Goal: Information Seeking & Learning: Learn about a topic

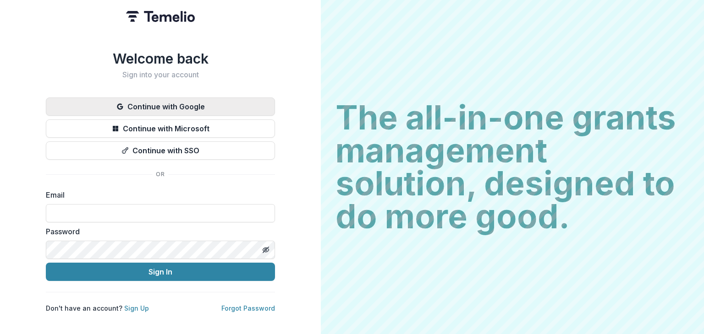
click at [211, 103] on button "Continue with Google" at bounding box center [160, 107] width 229 height 18
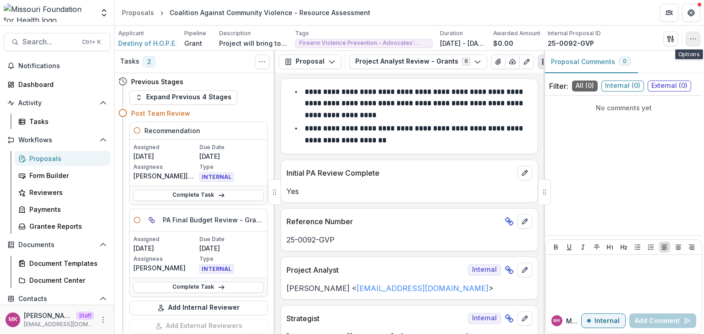
click at [689, 38] on icon "button" at bounding box center [692, 38] width 7 height 7
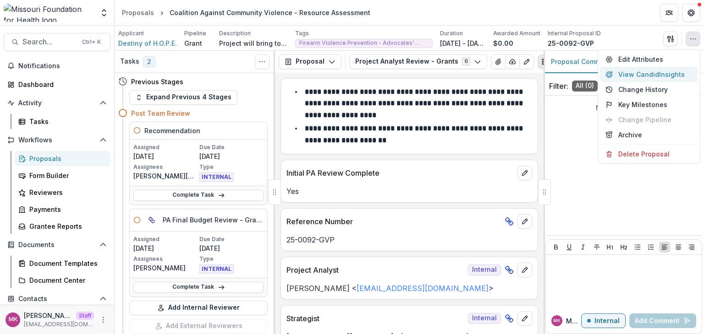
click at [630, 72] on button "View Candid Insights" at bounding box center [649, 74] width 98 height 15
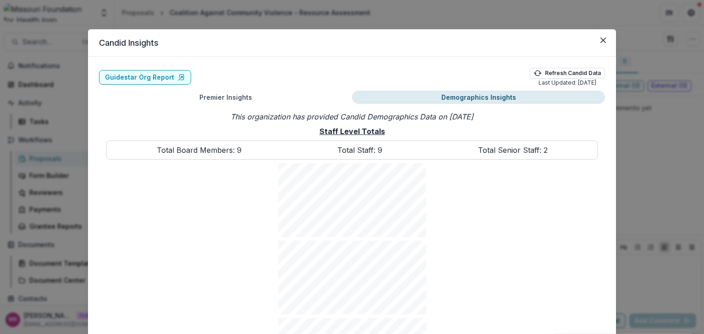
click at [502, 94] on button "Demographics Insights" at bounding box center [478, 97] width 253 height 13
click at [601, 39] on icon "Close" at bounding box center [602, 40] width 5 height 5
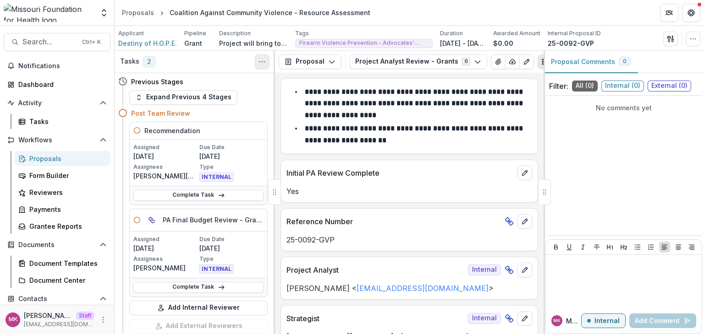
click at [266, 62] on button "Toggle View Cancelled Tasks" at bounding box center [262, 62] width 15 height 15
click at [424, 15] on header "Proposals Coalition Against Community Violence - Resource Assessment" at bounding box center [409, 12] width 589 height 25
click at [676, 37] on button "button" at bounding box center [670, 39] width 15 height 15
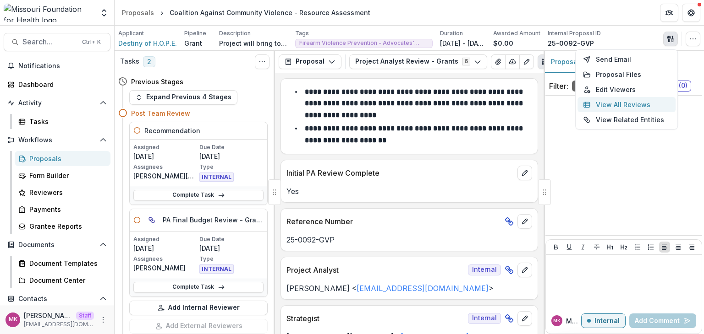
click at [642, 107] on button "View All Reviews" at bounding box center [626, 104] width 98 height 15
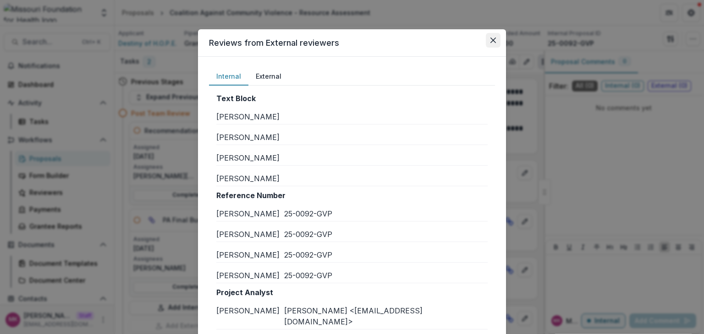
click at [493, 44] on button "Close" at bounding box center [493, 40] width 15 height 15
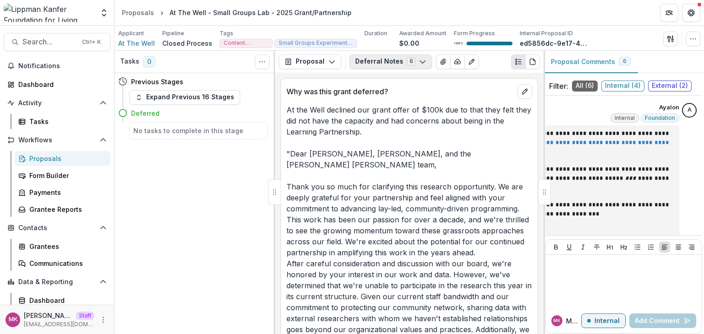
click at [386, 57] on button "Deferral Notes 6" at bounding box center [390, 62] width 83 height 15
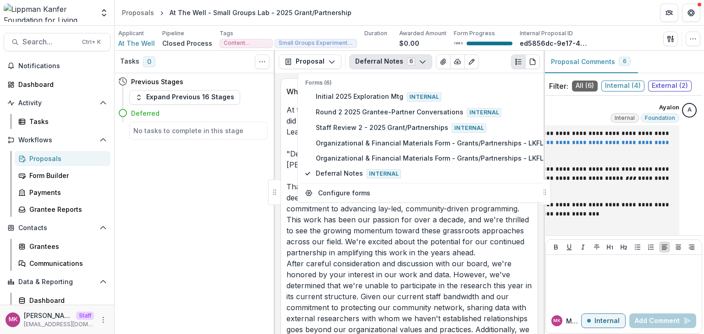
click at [365, 9] on header "Proposals At The Well - Small Groups Lab - 2025 Grant/Partnership" at bounding box center [409, 12] width 589 height 25
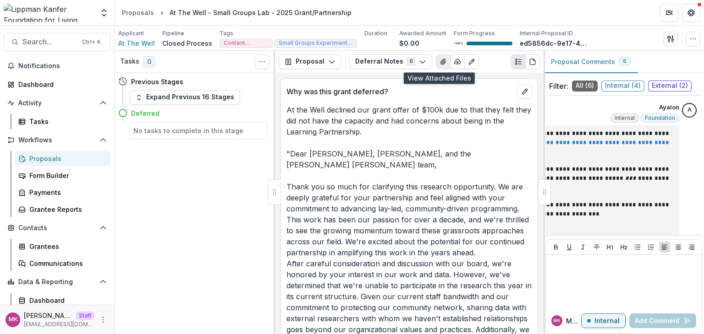
click at [440, 62] on icon "View Attached Files" at bounding box center [442, 61] width 5 height 5
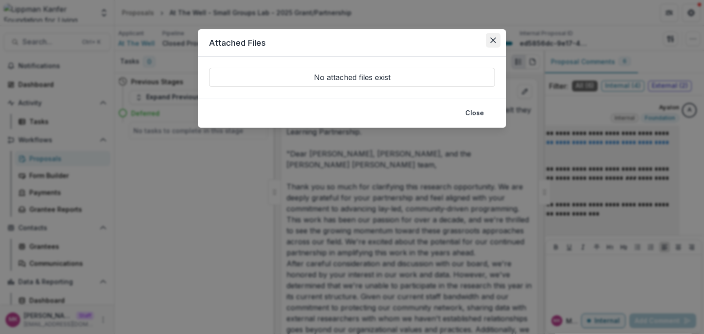
click at [491, 39] on icon "Close" at bounding box center [492, 40] width 5 height 5
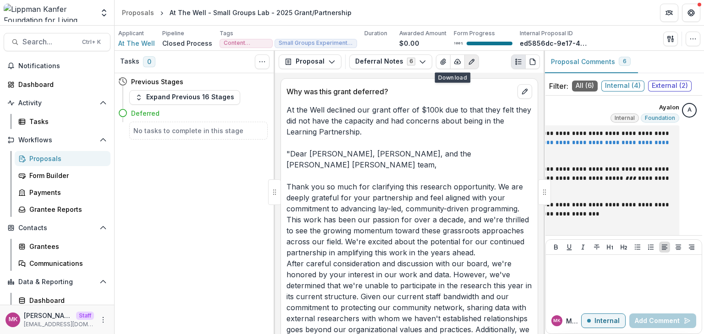
click at [468, 60] on icon "Edit as form" at bounding box center [471, 61] width 7 height 7
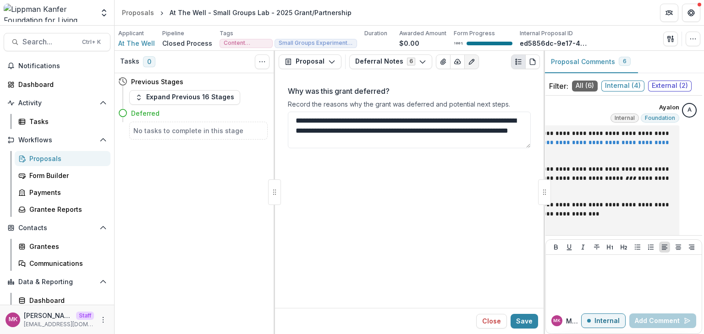
click at [468, 60] on icon "Edit as form" at bounding box center [471, 61] width 7 height 7
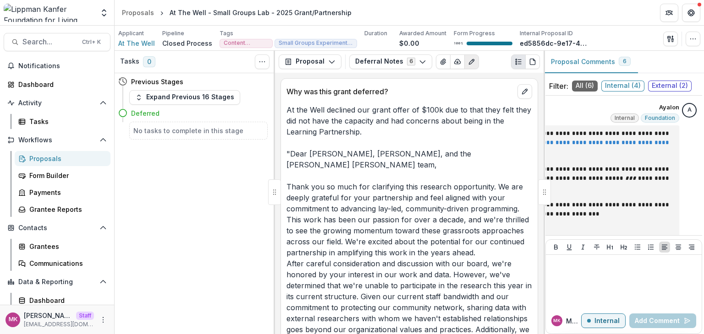
click at [468, 60] on icon "Edit as form" at bounding box center [471, 61] width 7 height 7
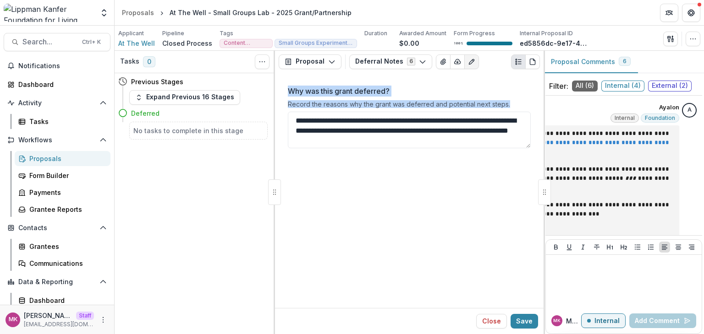
drag, startPoint x: 284, startPoint y: 88, endPoint x: 511, endPoint y: 104, distance: 227.8
click at [511, 104] on div "Why was this grant deferred? Record the reasons why the grant was deferred and …" at bounding box center [408, 122] width 257 height 88
copy div "Why was this grant deferred? Record the reasons why the grant was deferred and …"
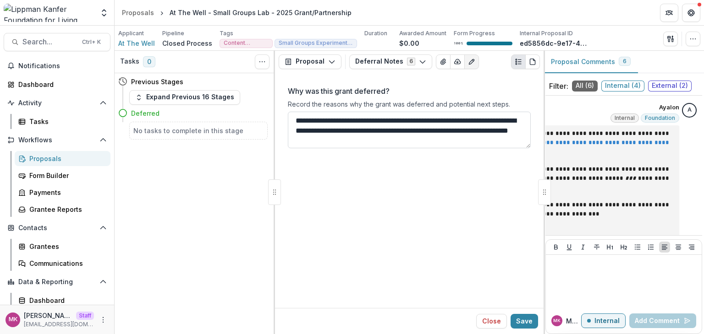
click at [473, 140] on textarea "Why was this grant deferred?" at bounding box center [409, 130] width 243 height 37
drag, startPoint x: 392, startPoint y: 140, endPoint x: 279, endPoint y: 89, distance: 124.5
click at [279, 89] on div "Why was this grant deferred? Record the reasons why the grant was deferred and …" at bounding box center [409, 190] width 268 height 235
click at [469, 62] on icon "Edit as form" at bounding box center [471, 61] width 5 height 5
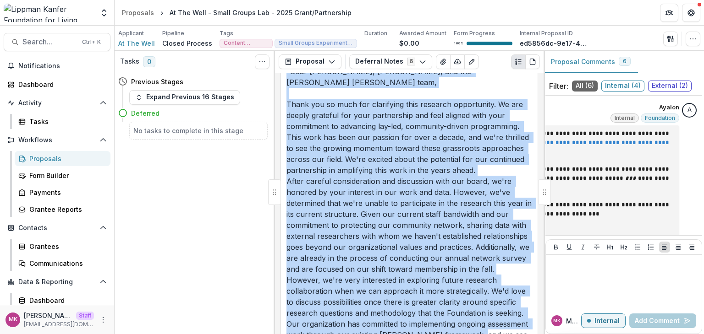
scroll to position [320, 0]
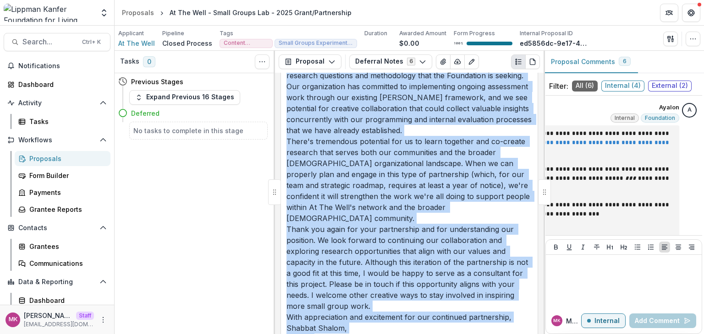
drag, startPoint x: 288, startPoint y: 110, endPoint x: 485, endPoint y: 356, distance: 314.5
click at [485, 334] on html "Skip to content Team Settings Admin Settings Proposals At The Well - Small Grou…" at bounding box center [352, 167] width 704 height 334
copy p "At the Well declined our grant offer of $100k due to that they felt they did no…"
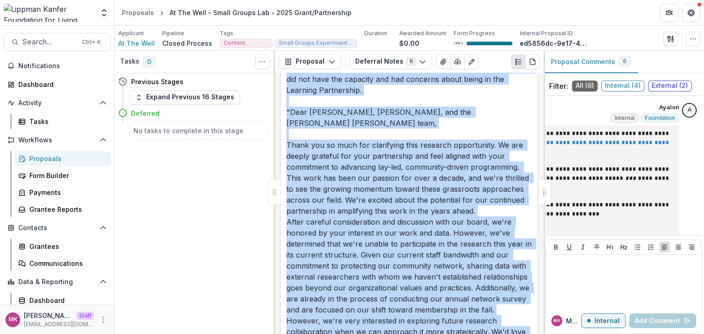
scroll to position [0, 0]
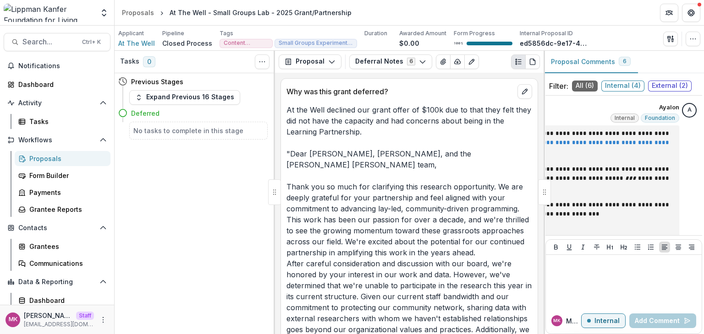
click at [222, 203] on div "Tasks 0 Show Cancelled Tasks Previous Stages Expand Previous 16 Stages Deferred…" at bounding box center [195, 193] width 160 height 284
click at [419, 60] on icon "button" at bounding box center [422, 61] width 7 height 7
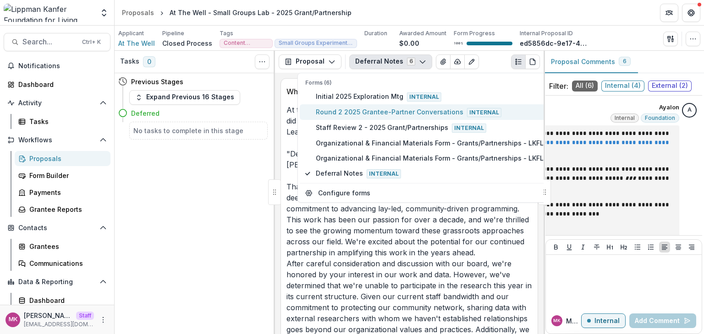
click at [381, 115] on span "Round 2 2025 Grantee-Partner Conversations Internal" at bounding box center [432, 112] width 232 height 10
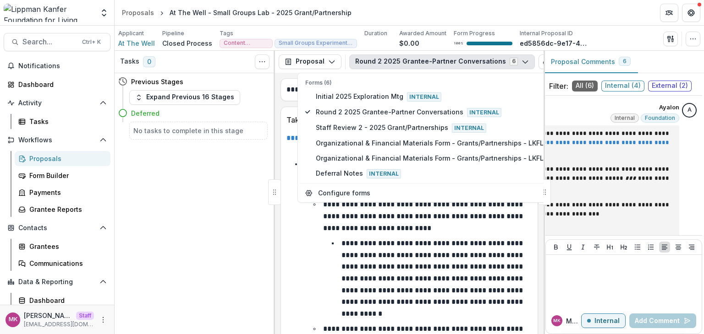
click at [371, 16] on header "Proposals At The Well - Small Groups Lab - 2025 Grant/Partnership" at bounding box center [409, 12] width 589 height 25
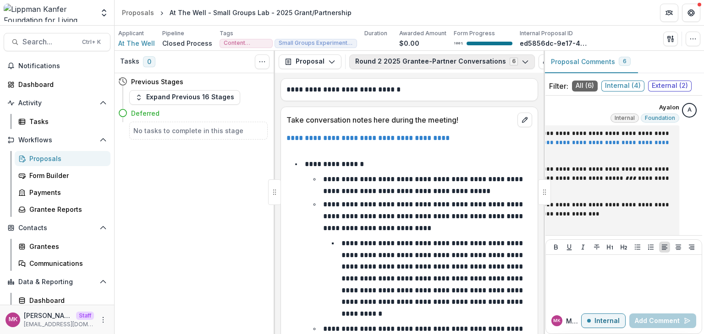
click at [487, 64] on button "Round 2 2025 Grantee-Partner Conversations 6" at bounding box center [442, 62] width 186 height 15
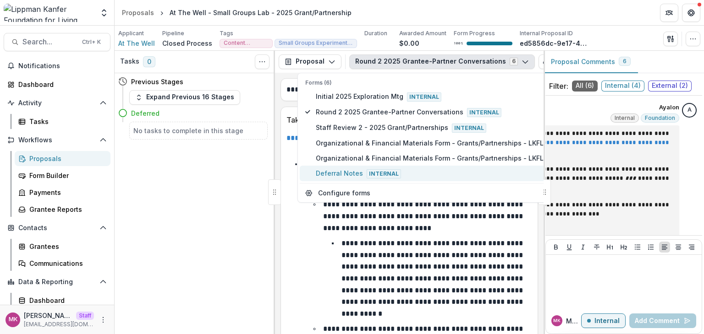
click at [335, 173] on span "Deferral Notes Internal" at bounding box center [432, 174] width 232 height 10
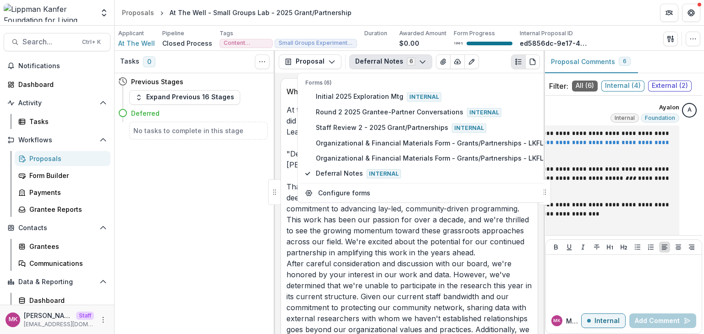
click at [425, 6] on header "Proposals At The Well - Small Groups Lab - 2025 Grant/Partnership" at bounding box center [409, 12] width 589 height 25
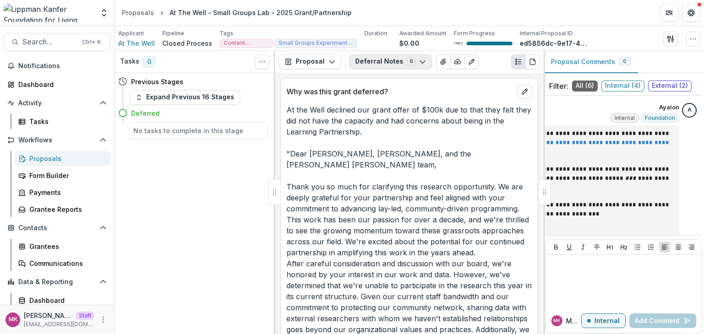
click at [411, 62] on button "Deferral Notes 6" at bounding box center [390, 62] width 83 height 15
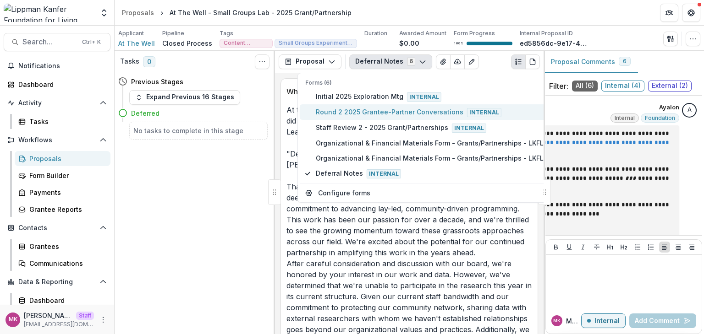
click at [394, 109] on span "Round 2 2025 Grantee-Partner Conversations Internal" at bounding box center [432, 112] width 232 height 10
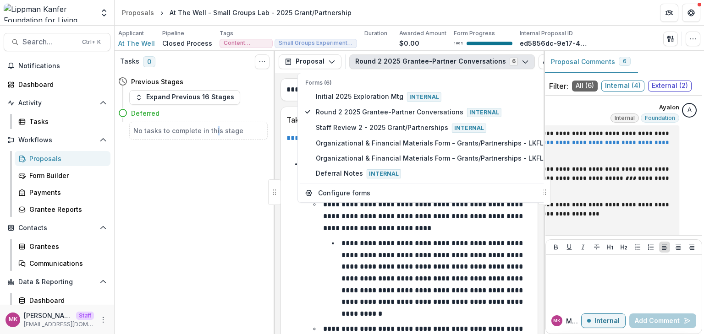
click at [214, 207] on div "Tasks 0 Show Cancelled Tasks Previous Stages Expand Previous 16 Stages Deferred…" at bounding box center [195, 193] width 160 height 284
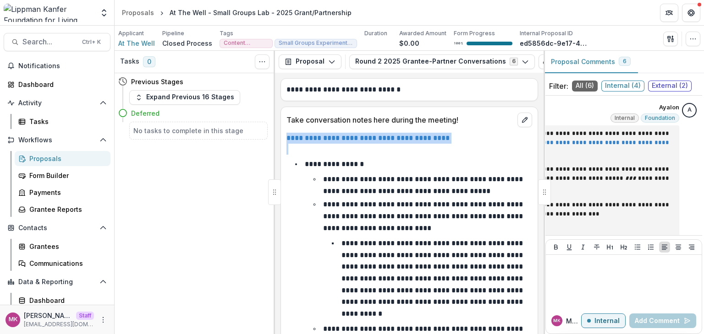
drag, startPoint x: 473, startPoint y: 114, endPoint x: 284, endPoint y: 145, distance: 192.2
click at [526, 121] on icon "edit" at bounding box center [524, 119] width 7 height 7
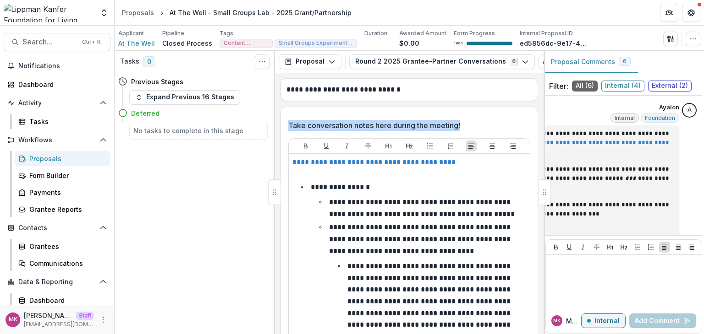
drag, startPoint x: 475, startPoint y: 123, endPoint x: 279, endPoint y: 116, distance: 195.8
click at [279, 116] on div "**********" at bounding box center [409, 204] width 268 height 262
copy p "Take conversation notes here during the meeting!"
click at [417, 65] on button "Round 2 2025 Grantee-Partner Conversations 6" at bounding box center [442, 62] width 186 height 15
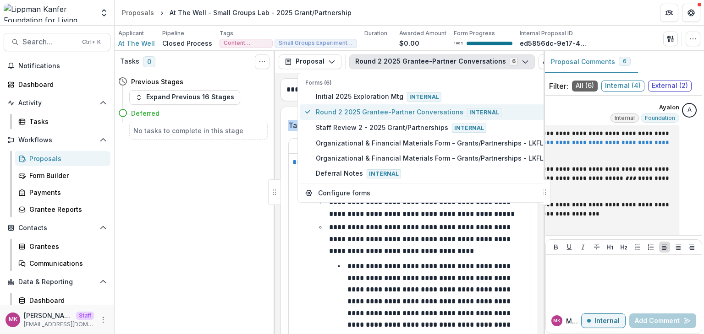
click at [399, 109] on span "Round 2 2025 Grantee-Partner Conversations Internal" at bounding box center [432, 112] width 232 height 10
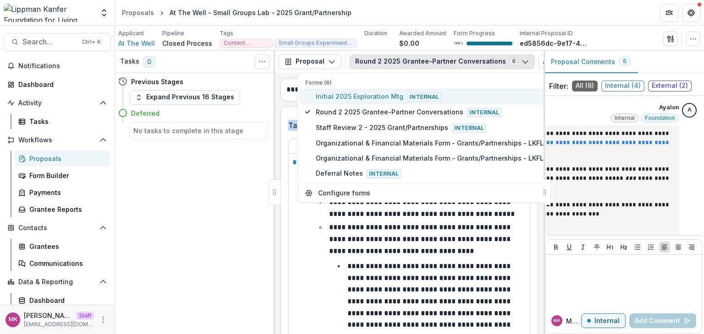
click at [387, 89] on button "Initial 2025 Exploration Mtg Internal" at bounding box center [426, 97] width 253 height 16
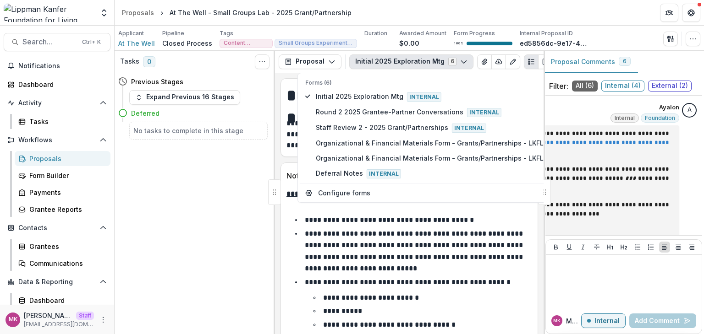
click at [412, 63] on button "Initial 2025 Exploration Mtg 6" at bounding box center [411, 62] width 124 height 15
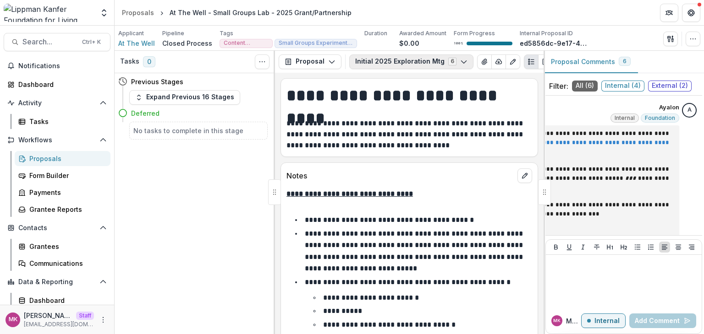
click at [409, 55] on button "Initial 2025 Exploration Mtg 6" at bounding box center [411, 62] width 124 height 15
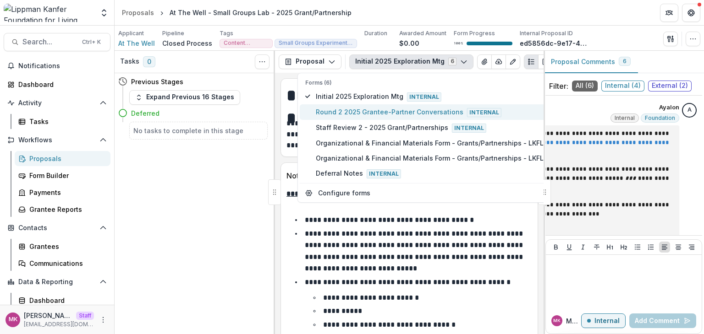
click at [384, 109] on span "Round 2 2025 Grantee-Partner Conversations Internal" at bounding box center [432, 112] width 232 height 10
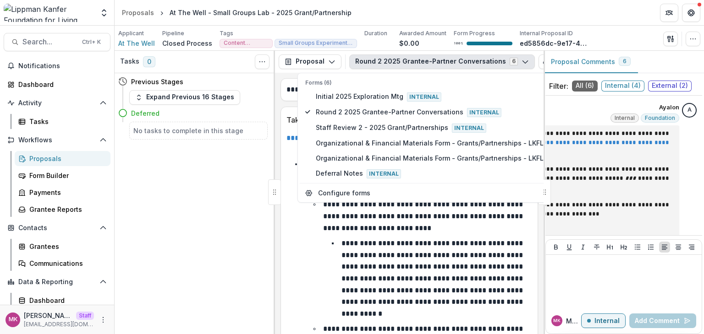
click at [198, 197] on div "Tasks 0 Show Cancelled Tasks Previous Stages Expand Previous 16 Stages Deferred…" at bounding box center [195, 193] width 160 height 284
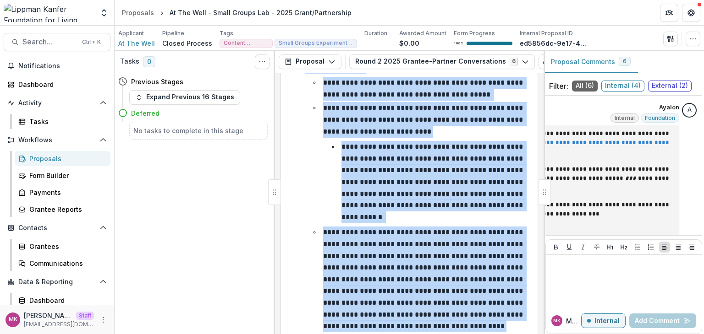
scroll to position [360, 0]
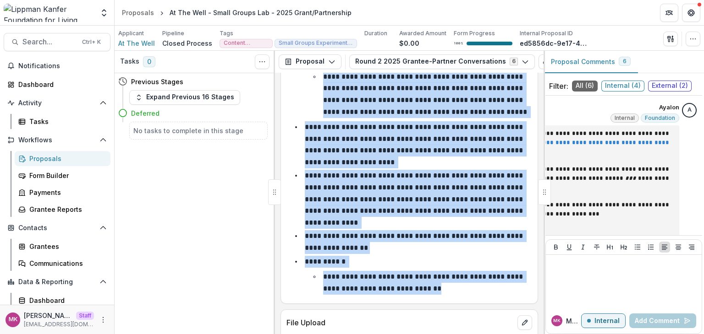
drag, startPoint x: 282, startPoint y: 137, endPoint x: 489, endPoint y: 274, distance: 248.4
click at [489, 274] on div "**********" at bounding box center [409, 36] width 257 height 526
copy div "**********"
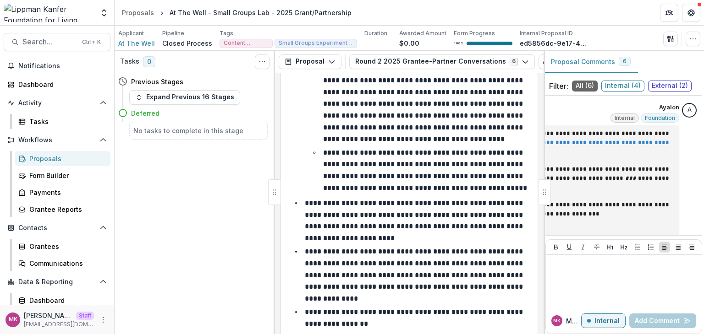
click at [377, 11] on header "Proposals At The Well - Small Groups Lab - 2025 Grant/Partnership" at bounding box center [409, 12] width 589 height 25
click at [434, 71] on div "Proposal Proposal Payments Reports Grant Agreements Board Summaries Bank Detail…" at bounding box center [409, 62] width 268 height 22
click at [506, 65] on button "Round 2 2025 Grantee-Partner Conversations 6" at bounding box center [442, 62] width 186 height 15
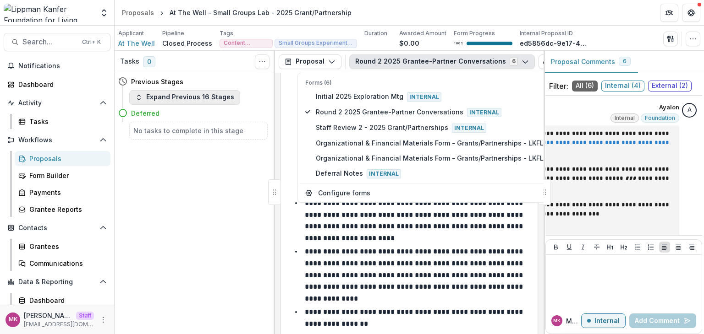
click at [212, 93] on button "Expand Previous 16 Stages" at bounding box center [184, 97] width 111 height 15
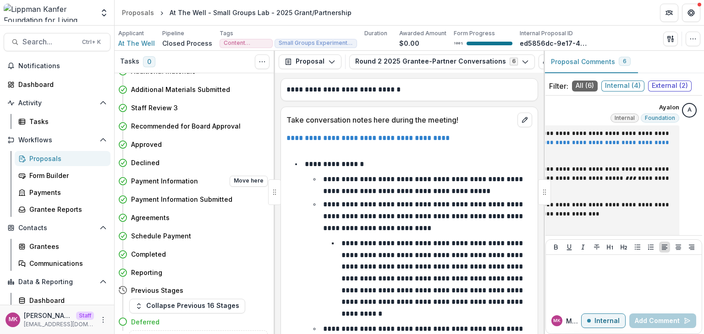
scroll to position [105, 0]
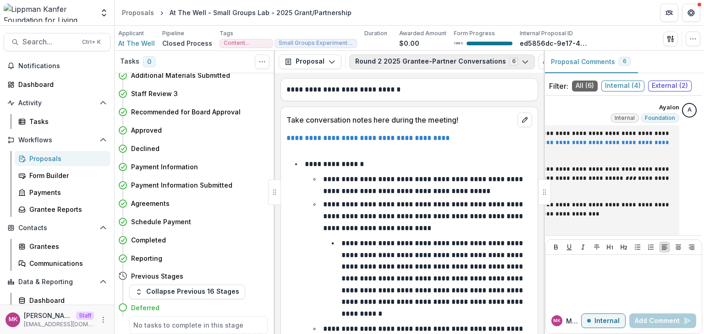
click at [418, 60] on button "Round 2 2025 Grantee-Partner Conversations 6" at bounding box center [442, 62] width 186 height 15
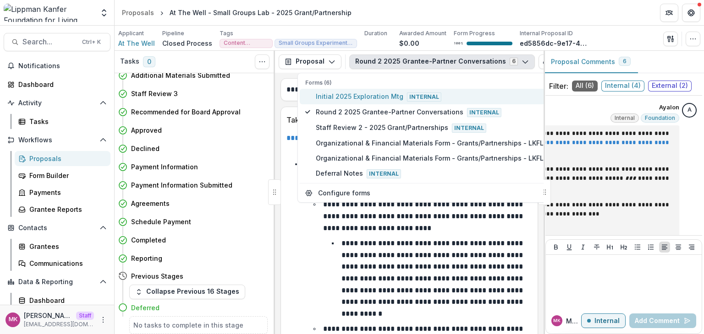
type button "0"
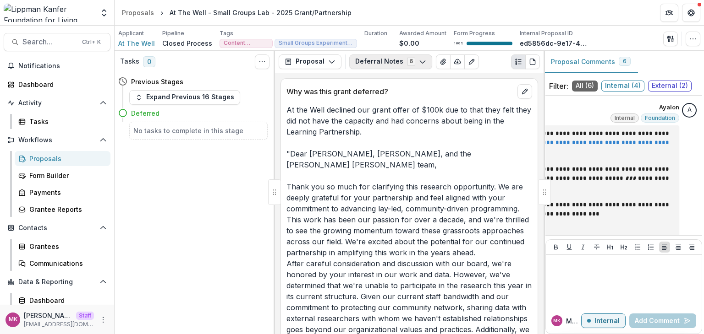
click at [392, 63] on button "Deferral Notes 6" at bounding box center [390, 62] width 83 height 15
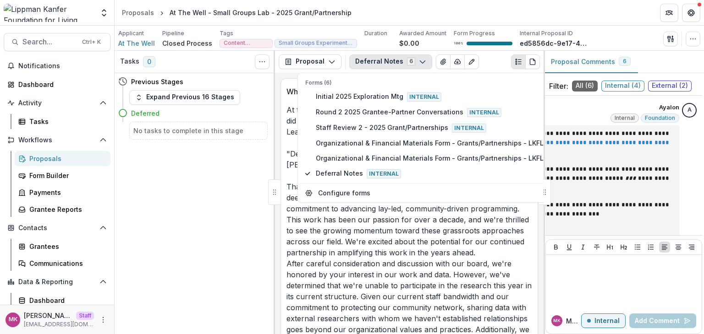
click at [208, 219] on div "Tasks 0 Show Cancelled Tasks Previous Stages Expand Previous 16 Stages Deferred…" at bounding box center [195, 193] width 160 height 284
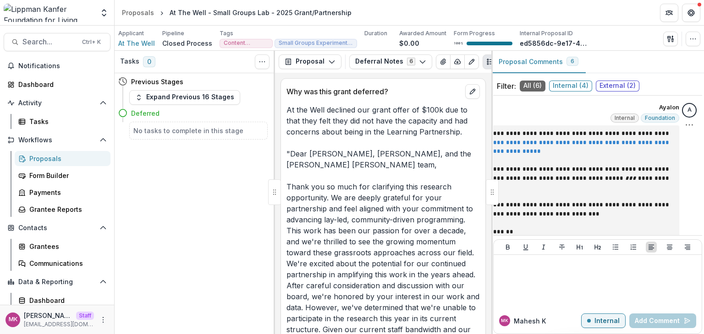
click at [682, 219] on div "**********" at bounding box center [597, 220] width 198 height 235
drag, startPoint x: 652, startPoint y: 220, endPoint x: 703, endPoint y: 220, distance: 50.9
click at [703, 220] on div "**********" at bounding box center [597, 193] width 213 height 284
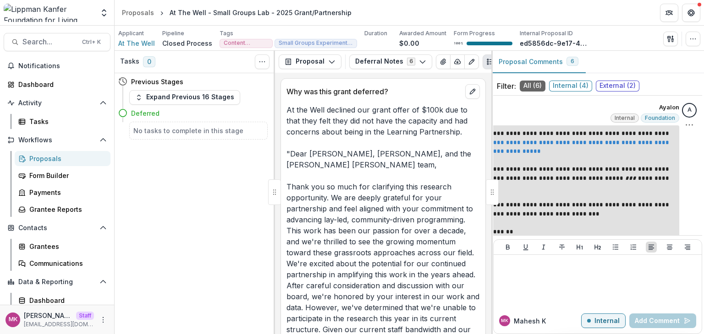
click at [515, 233] on p "**********" at bounding box center [531, 218] width 283 height 107
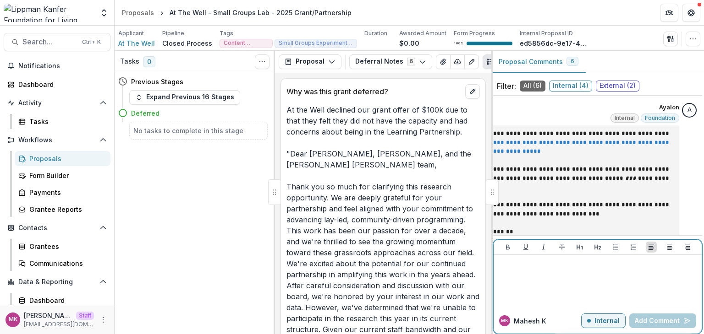
click at [531, 271] on div at bounding box center [597, 282] width 201 height 46
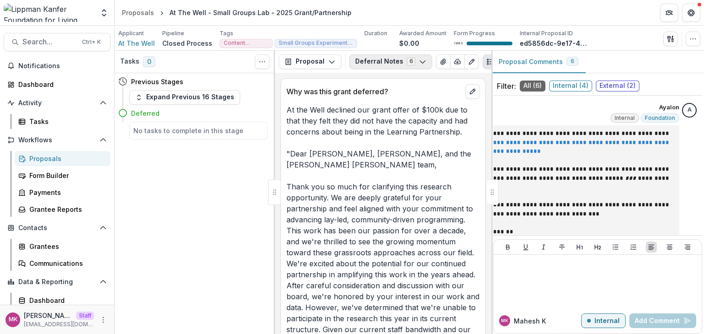
click at [406, 67] on button "Deferral Notes 6" at bounding box center [390, 62] width 83 height 15
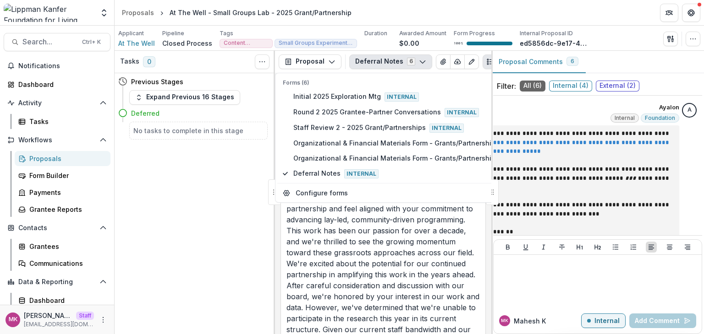
click at [136, 203] on div "Tasks 0 Show Cancelled Tasks Previous Stages Expand Previous 16 Stages Deferred…" at bounding box center [195, 193] width 160 height 284
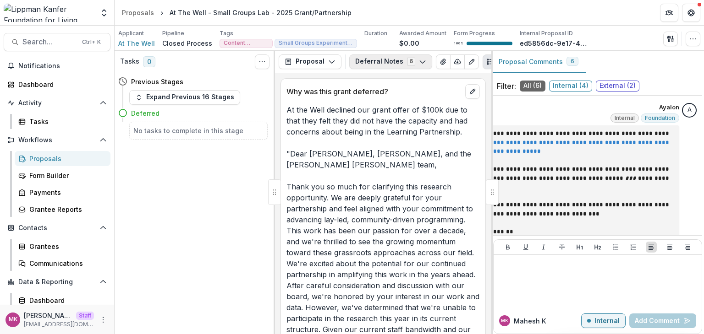
click at [409, 63] on button "Deferral Notes 6" at bounding box center [390, 62] width 83 height 15
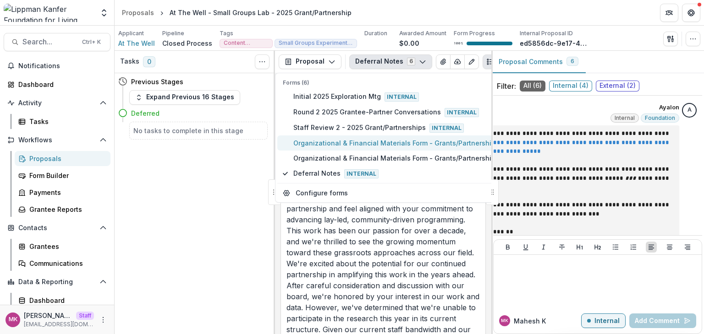
click at [435, 141] on span "Organizational & Financial Materials Form - Grants/Partnerships - LKFLT" at bounding box center [409, 143] width 232 height 10
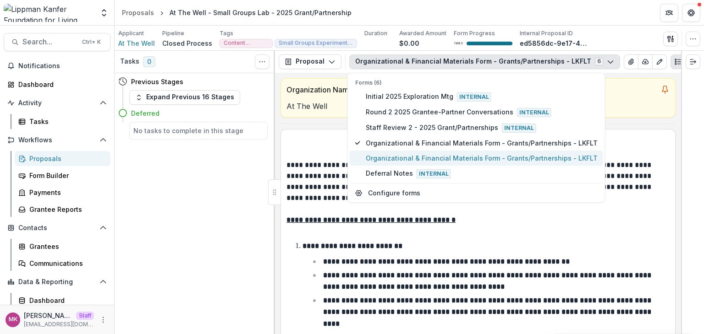
click at [498, 154] on span "Organizational & Financial Materials Form - Grants/Partnerships - LKFLT" at bounding box center [482, 158] width 232 height 10
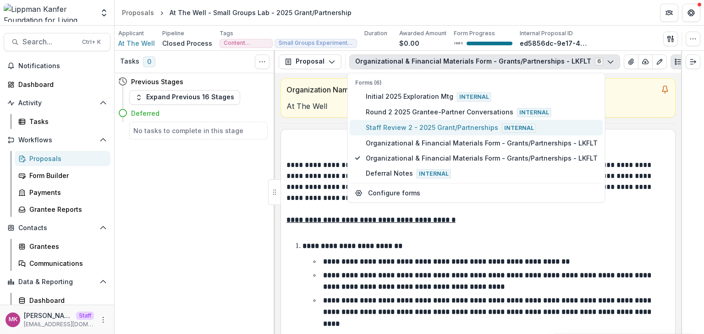
click at [438, 124] on span "Staff Review 2 - 2025 Grant/Partnerships Internal" at bounding box center [482, 128] width 232 height 10
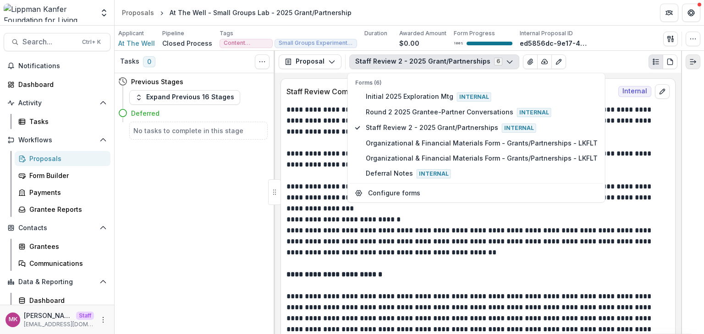
click at [693, 66] on button "Expand right" at bounding box center [692, 62] width 15 height 15
